Goal: Task Accomplishment & Management: Use online tool/utility

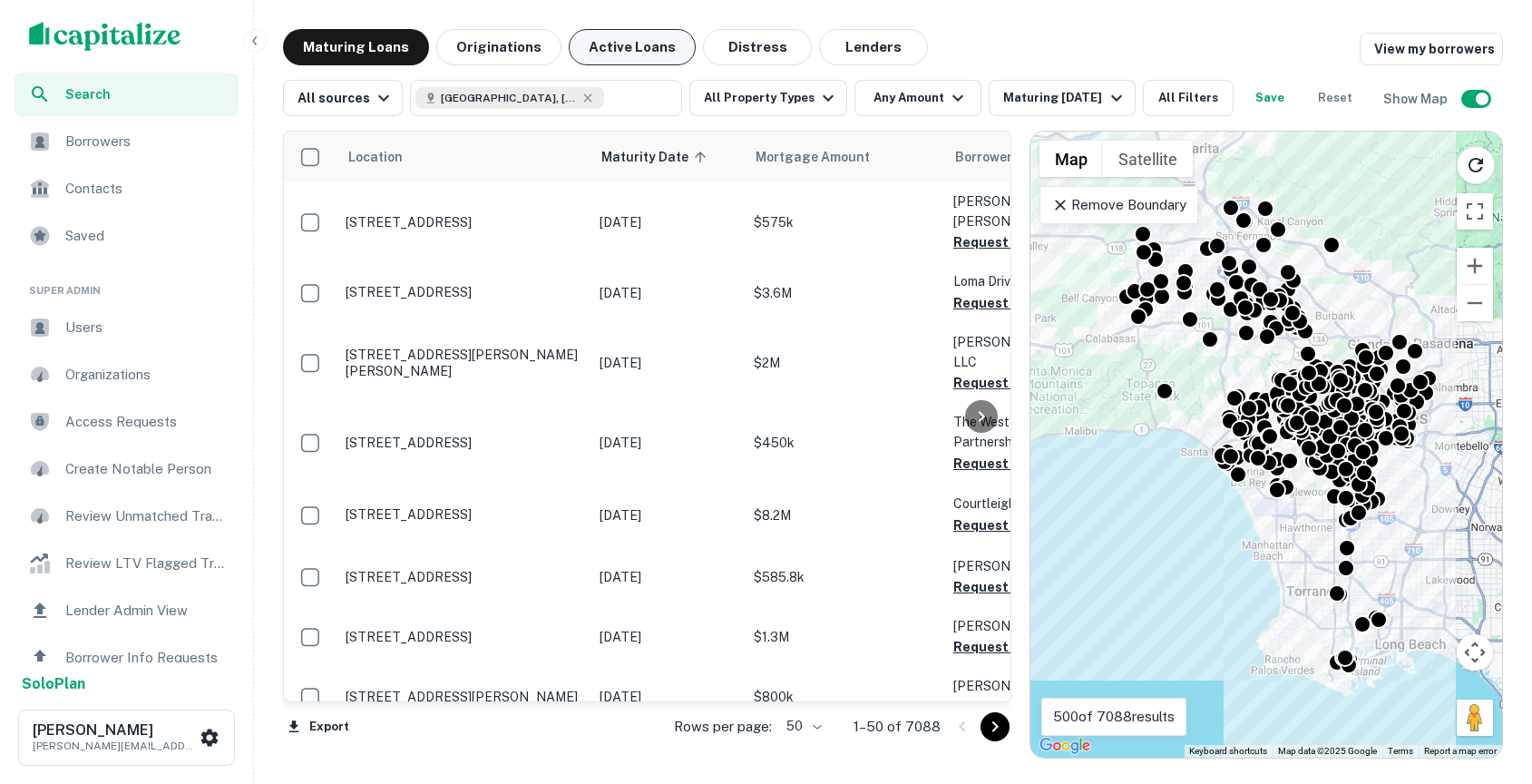
click at [502, 55] on button "Originations" at bounding box center [499, 47] width 125 height 36
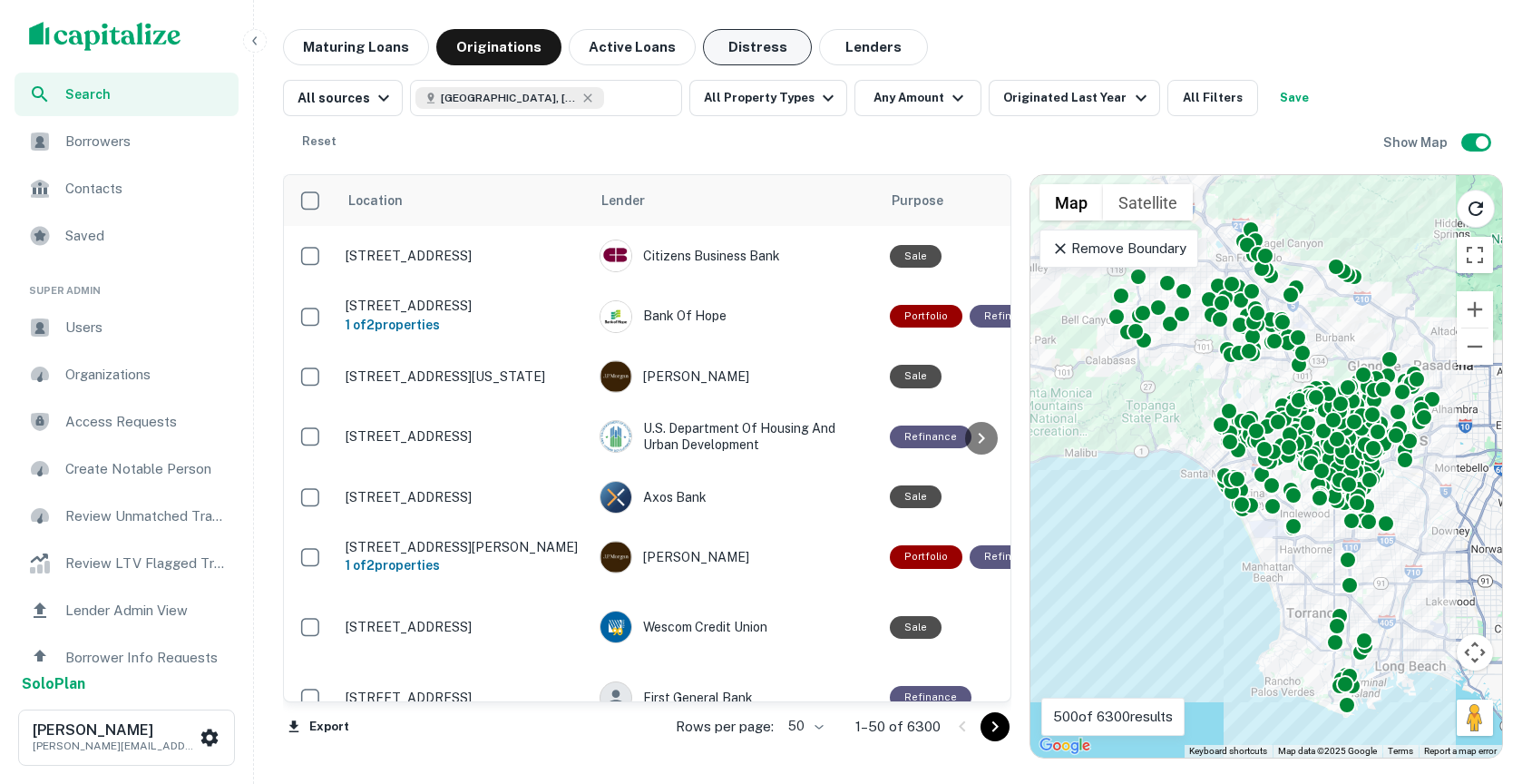
click at [763, 59] on button "Distress" at bounding box center [757, 47] width 109 height 36
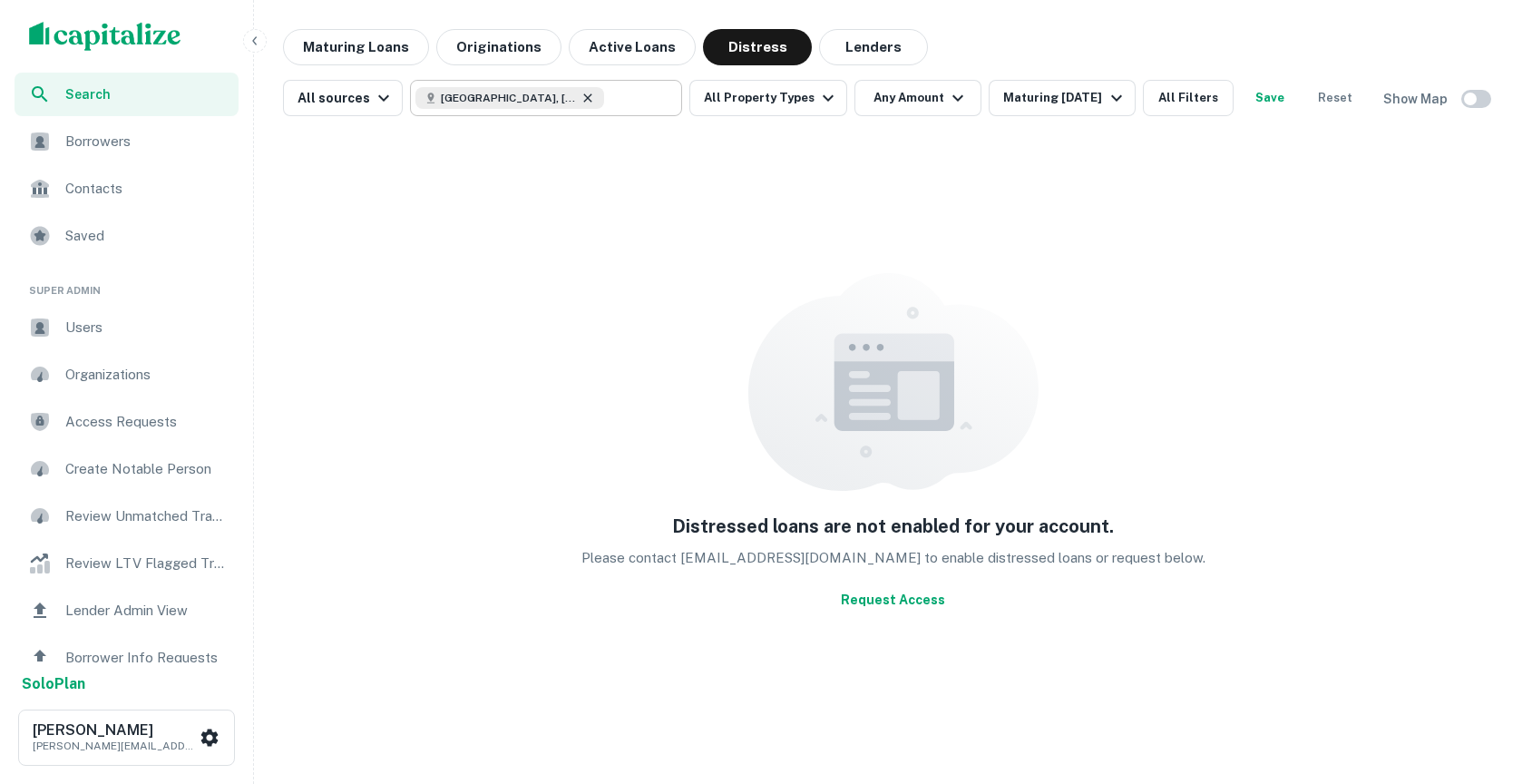
click at [581, 101] on icon at bounding box center [588, 98] width 15 height 15
type input "**********"
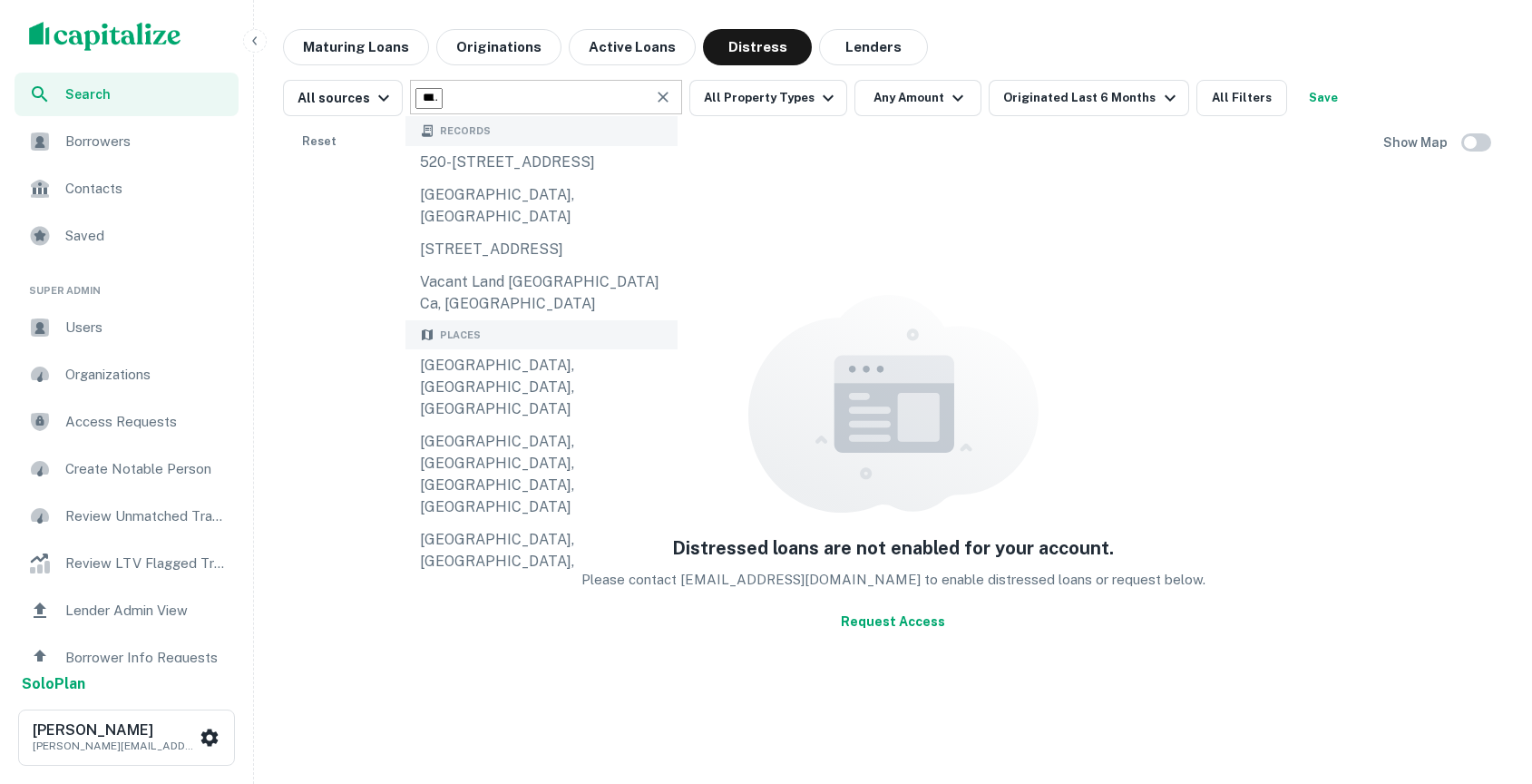
click at [654, 99] on icon "Clear" at bounding box center [662, 96] width 18 height 18
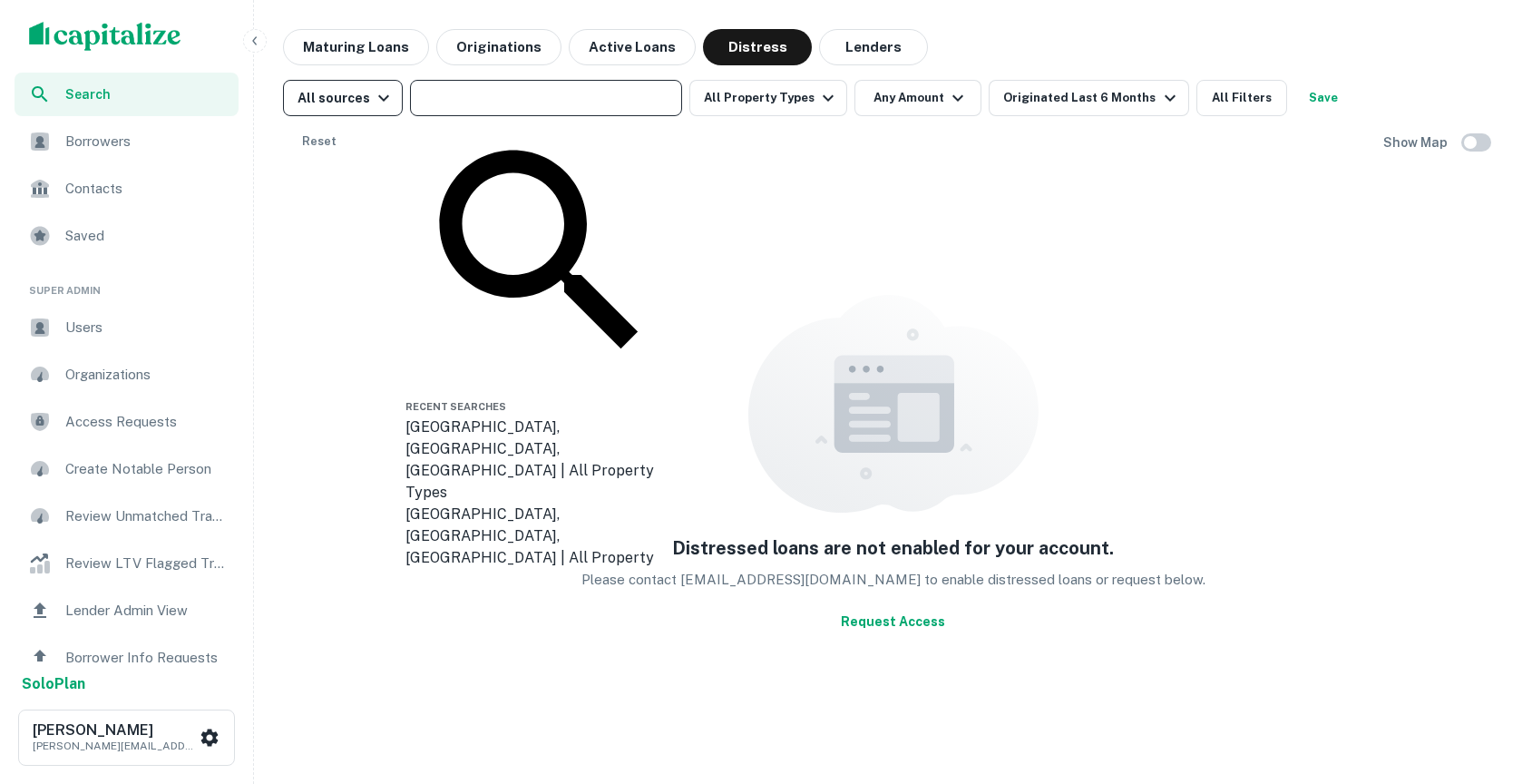
click at [376, 103] on icon "button" at bounding box center [383, 97] width 21 height 21
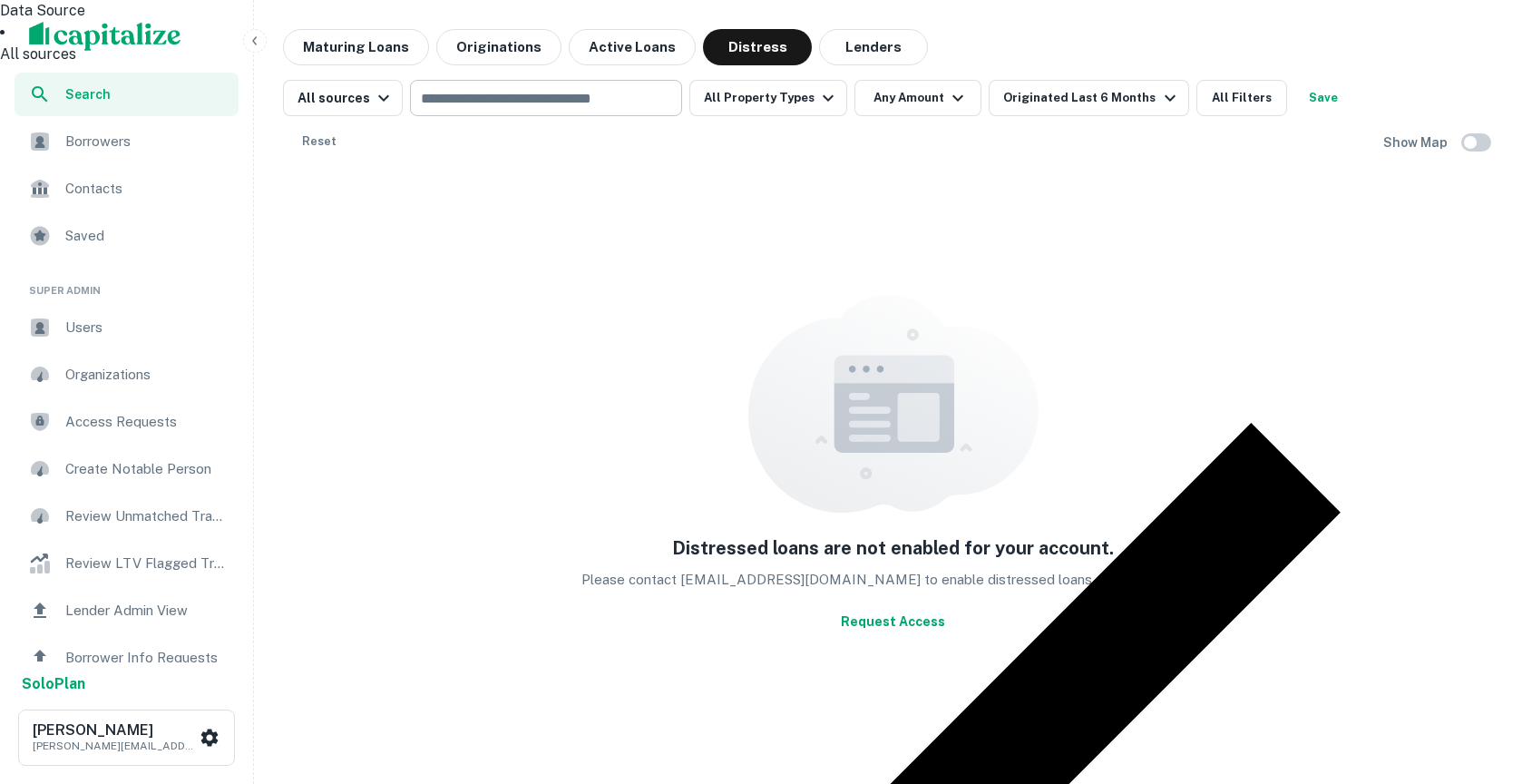
click at [489, 158] on div at bounding box center [766, 392] width 1532 height 784
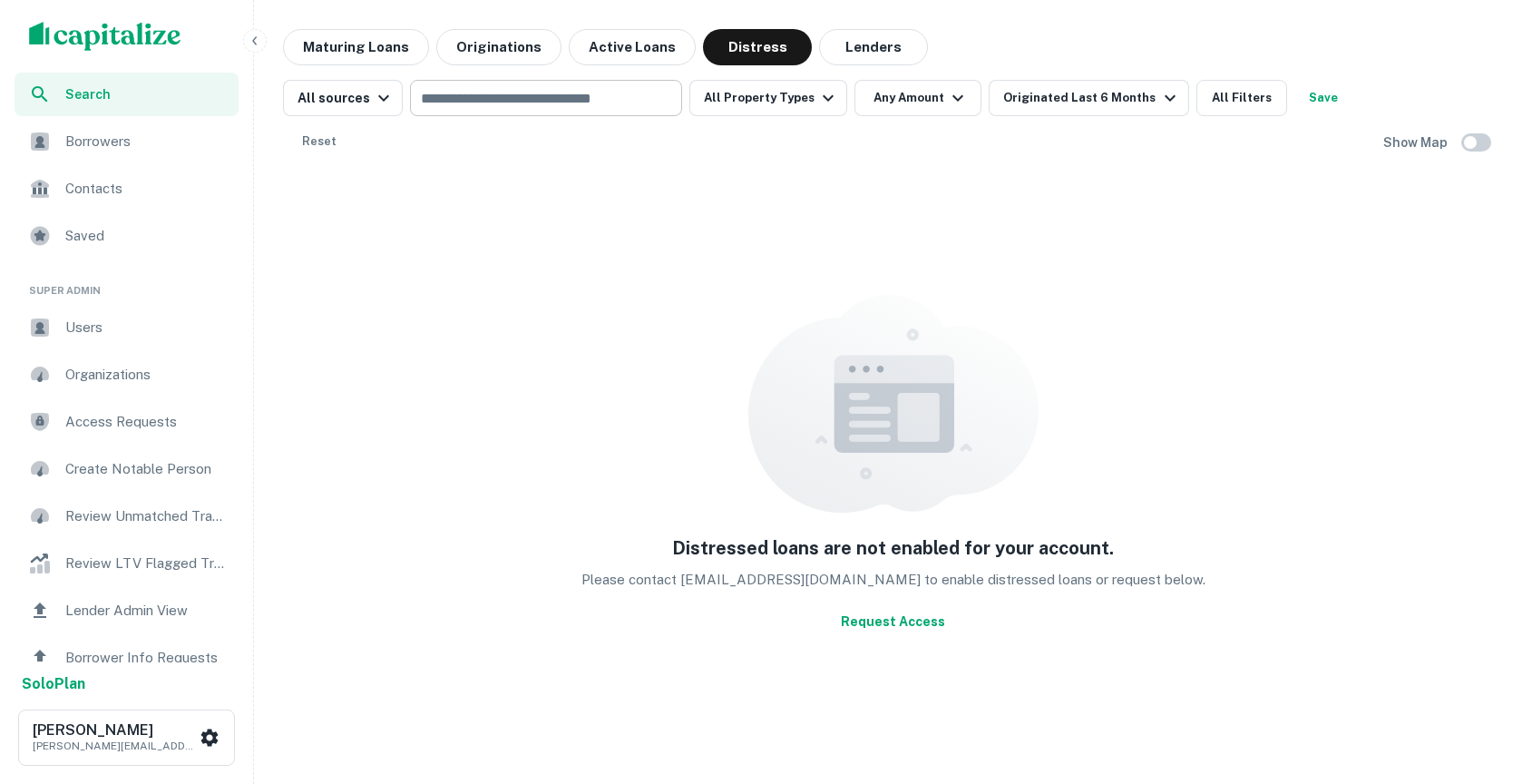
click at [496, 105] on input "text" at bounding box center [545, 97] width 258 height 25
click at [895, 623] on button "Request Access" at bounding box center [892, 621] width 118 height 33
click at [915, 623] on button "Request Access" at bounding box center [892, 621] width 118 height 33
